Goal: Check status

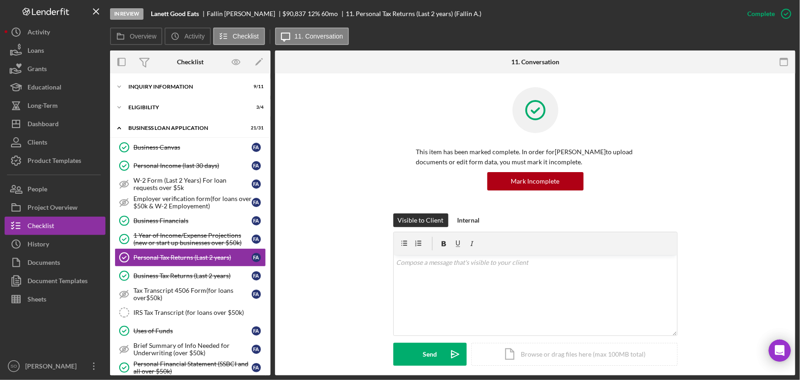
scroll to position [292, 0]
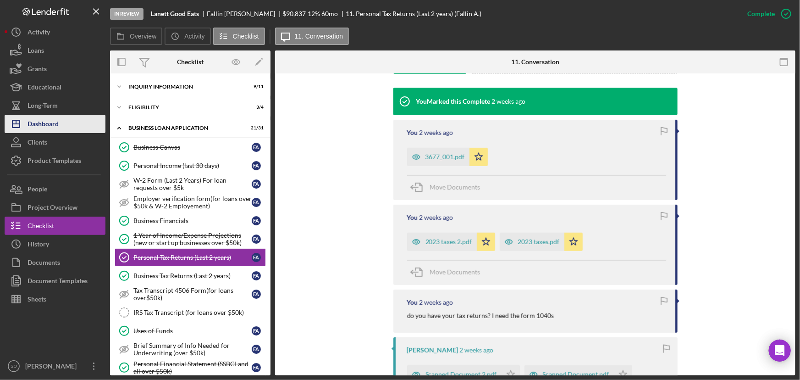
click at [53, 130] on div "Dashboard" at bounding box center [43, 125] width 31 height 21
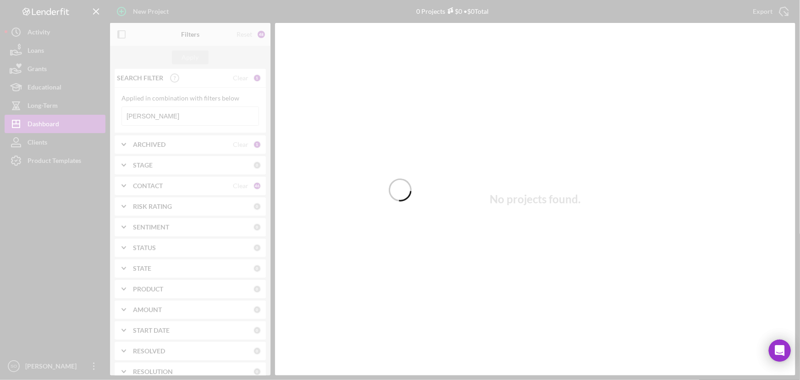
click at [168, 117] on div at bounding box center [400, 190] width 800 height 380
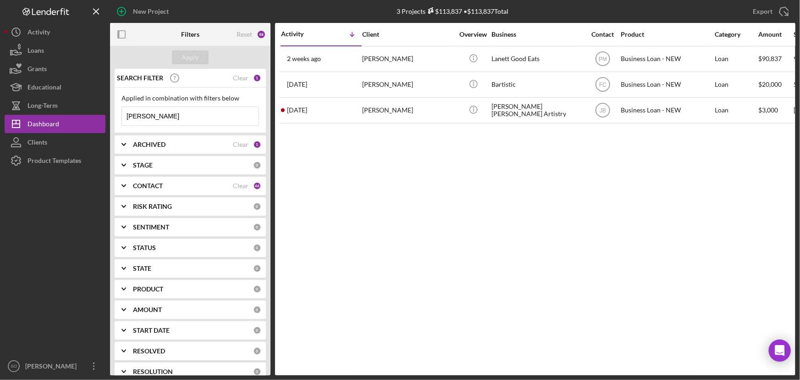
click at [178, 120] on input "[PERSON_NAME]" at bounding box center [190, 116] width 137 height 18
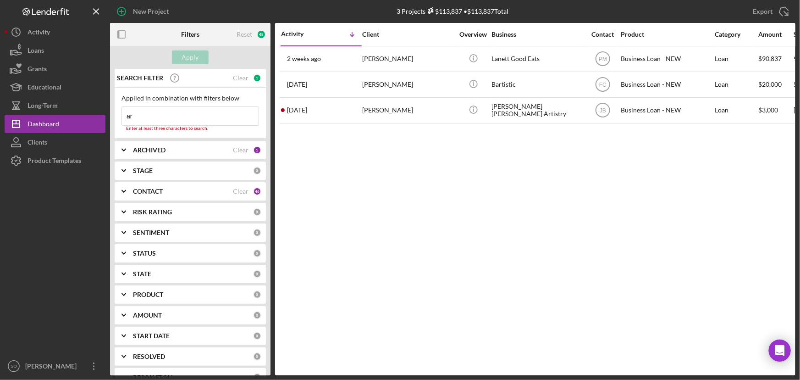
type input "a"
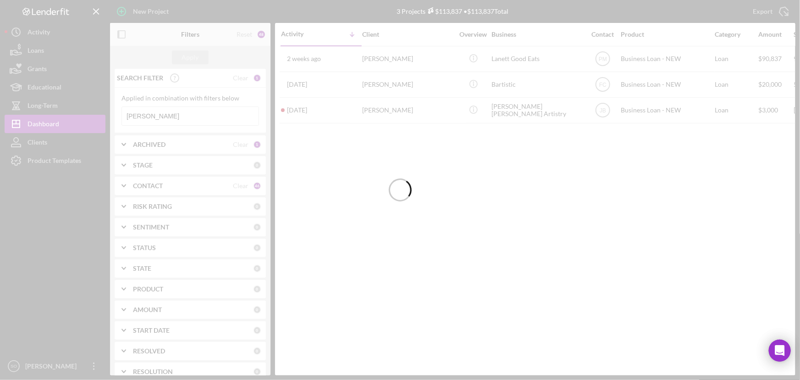
type input "[PERSON_NAME]"
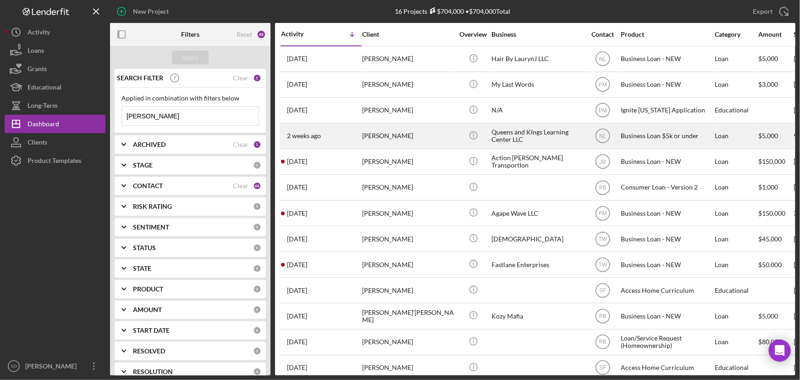
click at [389, 139] on div "[PERSON_NAME]" at bounding box center [408, 136] width 92 height 24
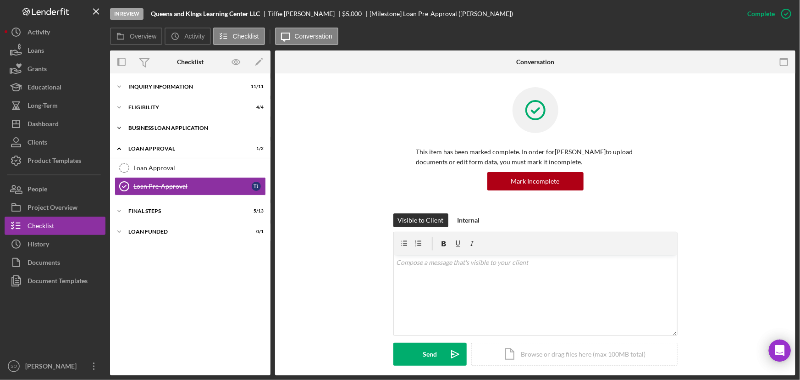
click at [161, 124] on div "Icon/Expander BUSINESS LOAN APPLICATION 11 / 11" at bounding box center [190, 128] width 160 height 18
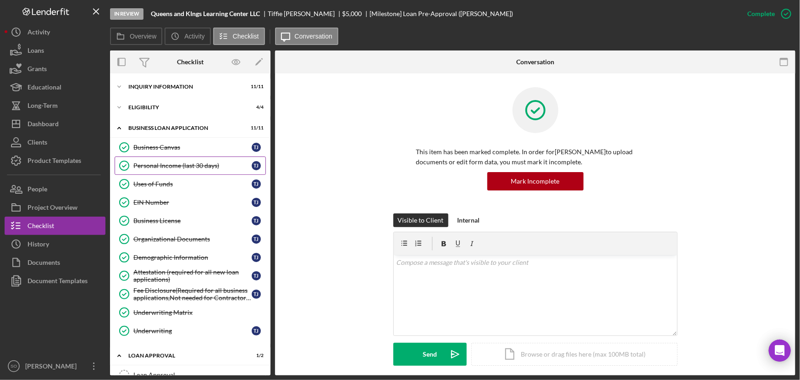
click at [182, 165] on div "Personal Income (last 30 days)" at bounding box center [192, 165] width 118 height 7
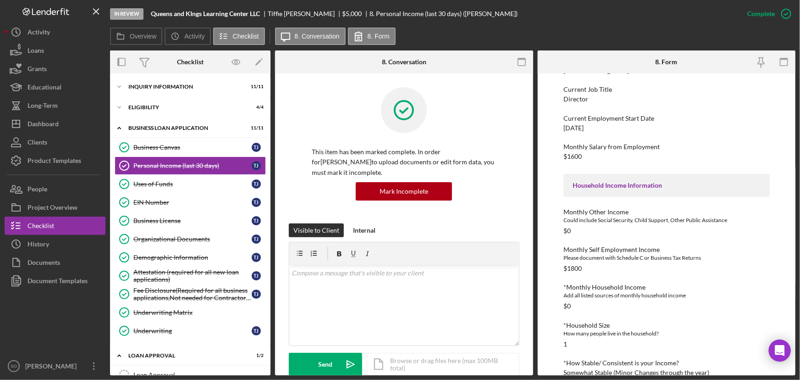
scroll to position [215, 0]
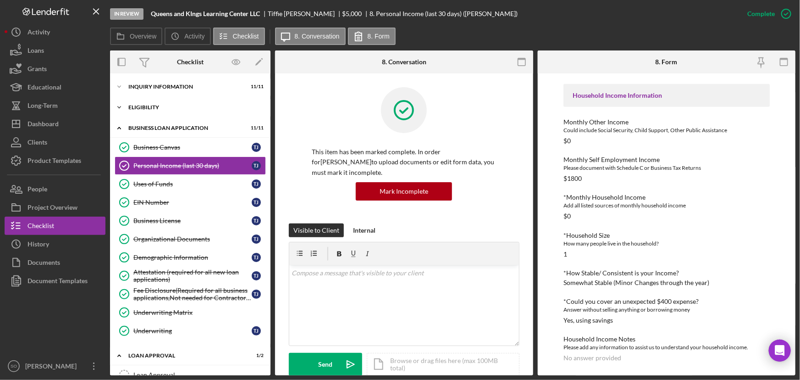
click at [148, 105] on div "Eligibility" at bounding box center [193, 108] width 131 height 6
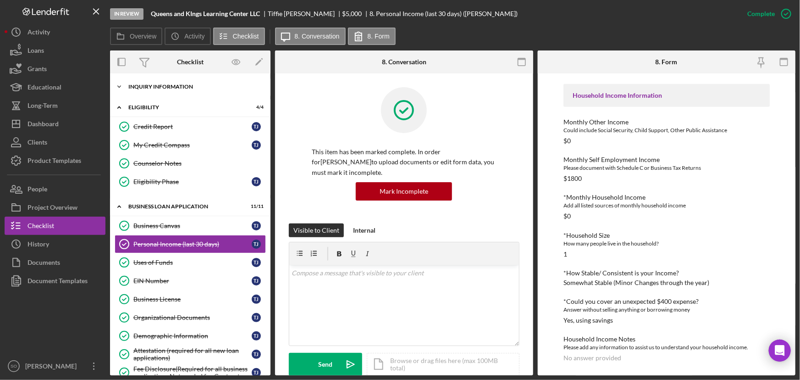
click at [159, 87] on div "INQUIRY INFORMATION" at bounding box center [193, 87] width 131 height 6
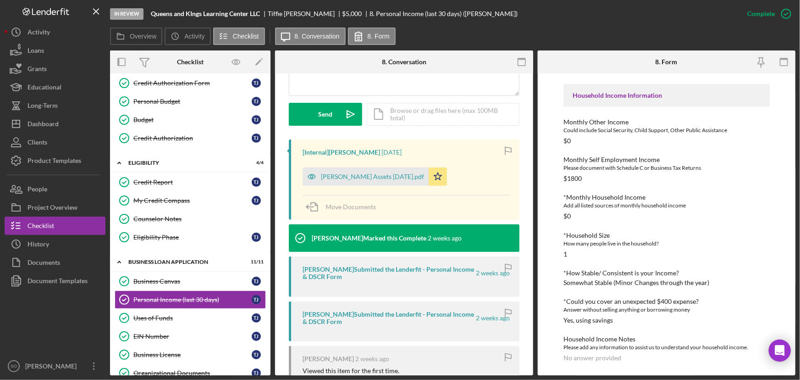
scroll to position [318, 0]
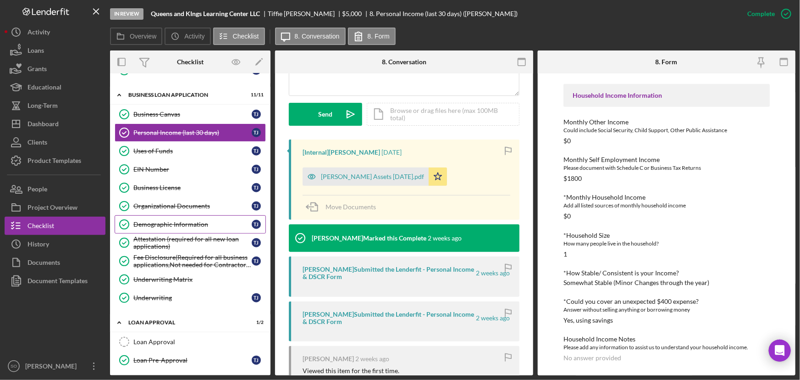
click at [171, 223] on div "Demographic Information" at bounding box center [192, 224] width 118 height 7
